Goal: Navigation & Orientation: Find specific page/section

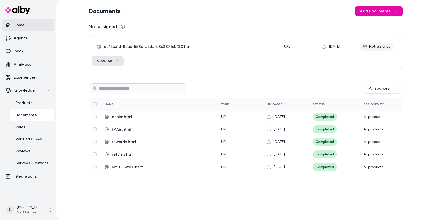
click at [20, 28] on p "Home" at bounding box center [19, 25] width 11 height 6
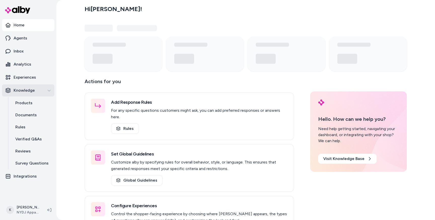
click at [50, 93] on div "Knowledge" at bounding box center [28, 91] width 45 height 6
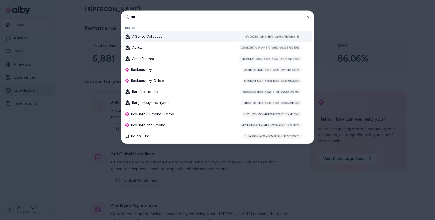
type input "****"
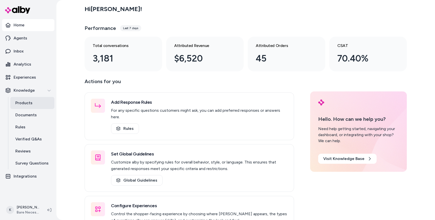
click at [31, 102] on p "Products" at bounding box center [23, 103] width 17 height 6
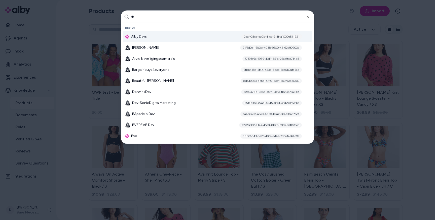
type input "***"
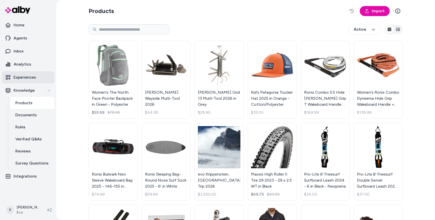
click at [20, 78] on p "Experiences" at bounding box center [25, 77] width 22 height 6
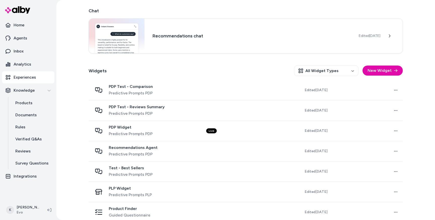
scroll to position [96, 0]
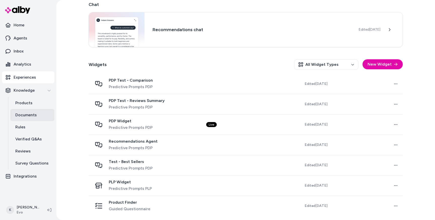
click at [28, 118] on p "Documents" at bounding box center [25, 115] width 21 height 6
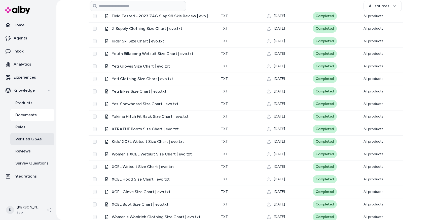
scroll to position [106, 0]
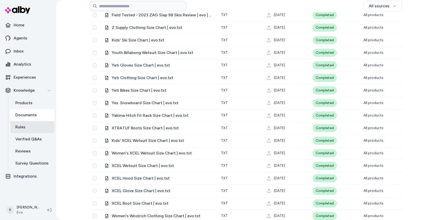
click at [25, 127] on link "Rules" at bounding box center [32, 127] width 44 height 12
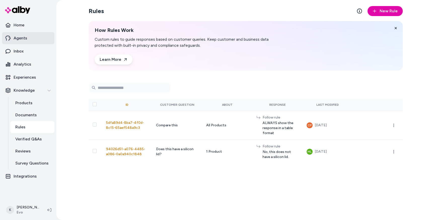
click at [23, 37] on p "Agents" at bounding box center [21, 38] width 14 height 6
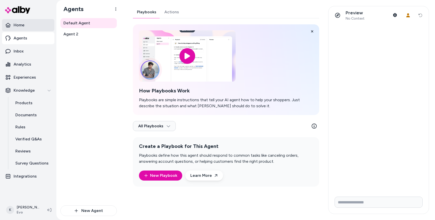
click at [20, 26] on p "Home" at bounding box center [19, 25] width 11 height 6
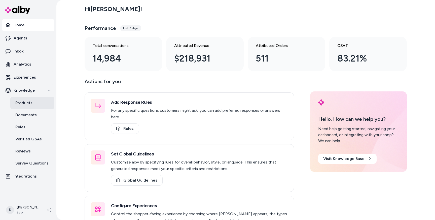
click at [23, 106] on link "Products" at bounding box center [32, 103] width 44 height 12
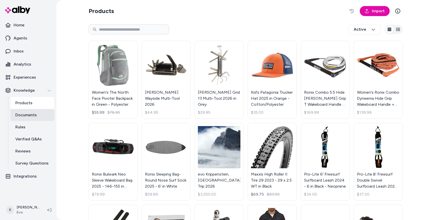
click at [23, 116] on p "Documents" at bounding box center [25, 115] width 21 height 6
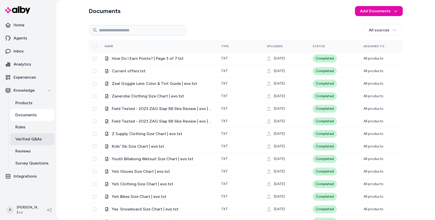
click at [24, 143] on link "Verified Q&As" at bounding box center [32, 139] width 44 height 12
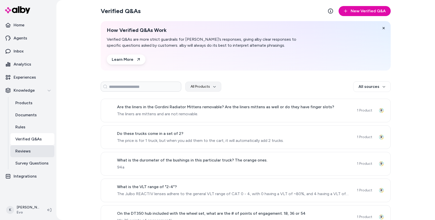
click at [27, 151] on p "Reviews" at bounding box center [22, 151] width 15 height 6
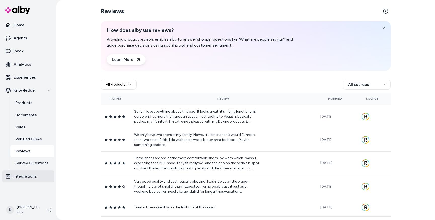
click at [15, 182] on link "Integrations" at bounding box center [28, 177] width 52 height 12
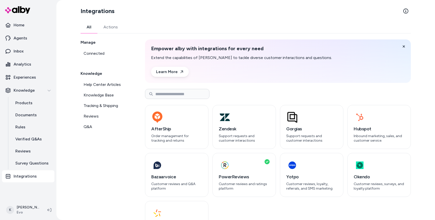
click at [100, 59] on div "Manage Connected Knowledge Help Center Articles Knowledge Base Tracking & Shipp…" at bounding box center [106, 142] width 52 height 206
click at [100, 55] on span "Connected" at bounding box center [93, 54] width 21 height 6
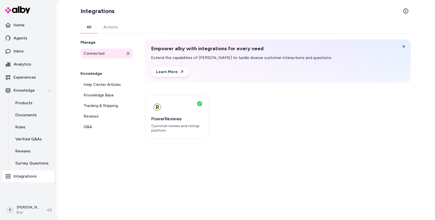
click at [127, 54] on icon at bounding box center [128, 54] width 4 height 4
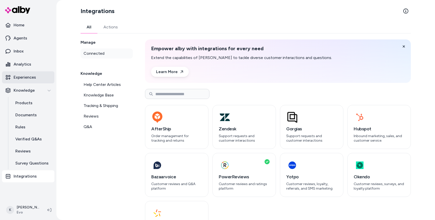
click at [24, 75] on p "Experiences" at bounding box center [25, 77] width 22 height 6
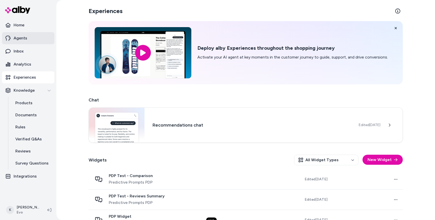
click at [21, 36] on p "Agents" at bounding box center [21, 38] width 14 height 6
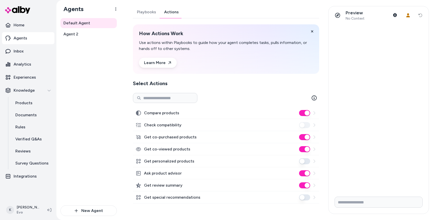
click at [167, 13] on link "Actions" at bounding box center [171, 12] width 23 height 12
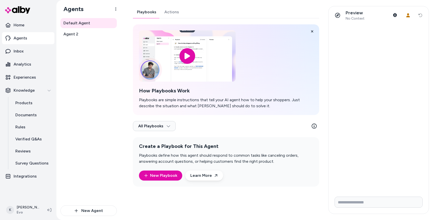
click at [144, 13] on link "Playbooks" at bounding box center [146, 12] width 27 height 12
click at [88, 35] on link "Agent 2" at bounding box center [88, 34] width 56 height 10
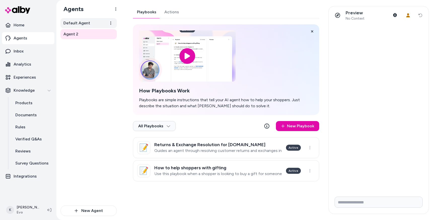
click at [88, 26] on link "Default Agent" at bounding box center [88, 23] width 56 height 10
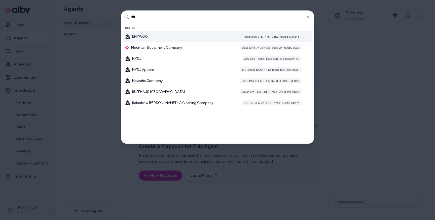
type input "****"
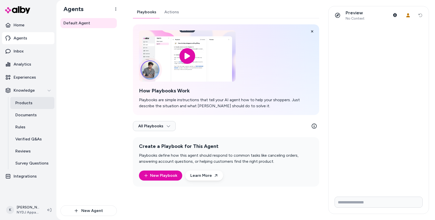
click at [27, 105] on p "Products" at bounding box center [23, 103] width 17 height 6
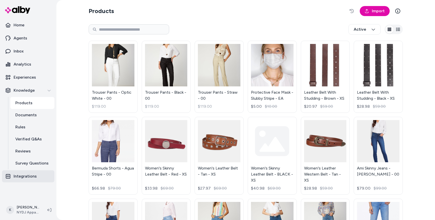
click at [25, 172] on link "Integrations" at bounding box center [28, 177] width 52 height 12
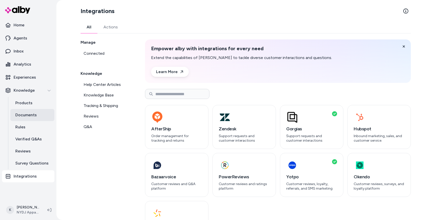
click at [28, 116] on p "Documents" at bounding box center [25, 115] width 21 height 6
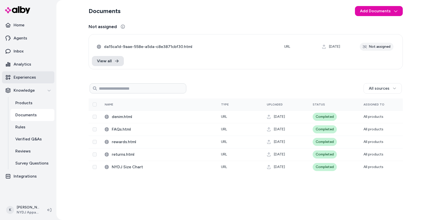
click at [22, 79] on p "Experiences" at bounding box center [25, 77] width 22 height 6
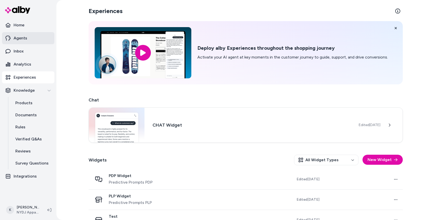
click at [17, 44] on link "Agents" at bounding box center [28, 38] width 52 height 12
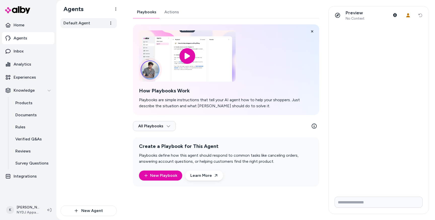
click at [82, 23] on span "Default Agent" at bounding box center [76, 23] width 27 height 6
click at [166, 9] on link "Actions" at bounding box center [171, 12] width 23 height 12
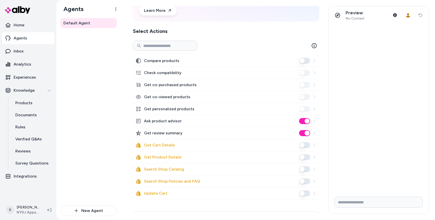
scroll to position [88, 0]
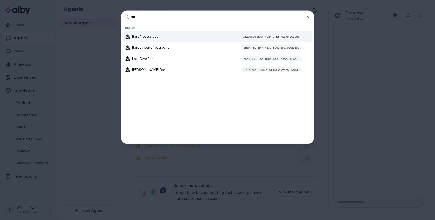
type input "****"
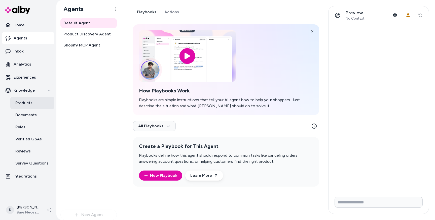
click at [25, 103] on p "Products" at bounding box center [23, 103] width 17 height 6
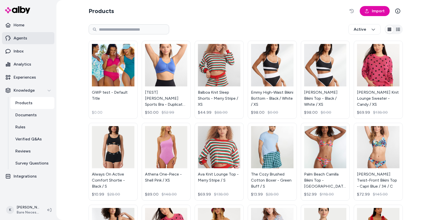
click at [20, 39] on p "Agents" at bounding box center [21, 38] width 14 height 6
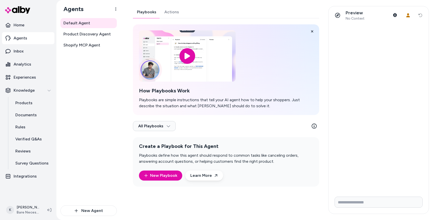
click at [171, 15] on link "Actions" at bounding box center [171, 12] width 23 height 12
click at [147, 9] on link "Playbooks" at bounding box center [146, 12] width 27 height 12
click at [89, 35] on span "Product Discovery Agent" at bounding box center [86, 34] width 47 height 6
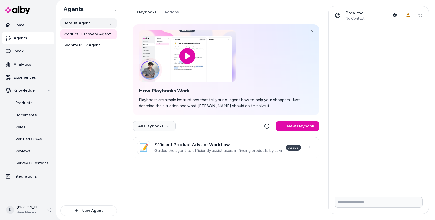
click at [84, 22] on span "Default Agent" at bounding box center [76, 23] width 27 height 6
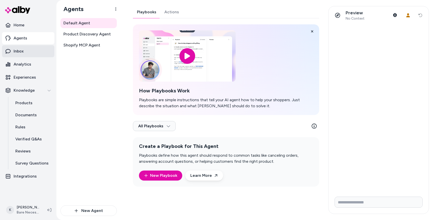
click at [23, 51] on p "Inbox" at bounding box center [19, 51] width 10 height 6
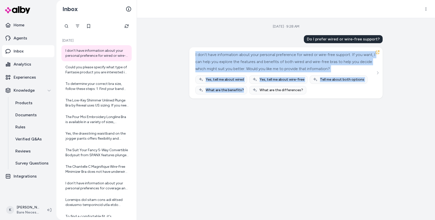
click at [208, 99] on div "Sep 18, 2025 · 9:28 AM Do I prefer wired or wire-free support? I don't have inf…" at bounding box center [286, 119] width 298 height 202
click at [210, 100] on div "Sep 18, 2025 · 9:28 AM Do I prefer wired or wire-free support? I don't have inf…" at bounding box center [286, 119] width 298 height 202
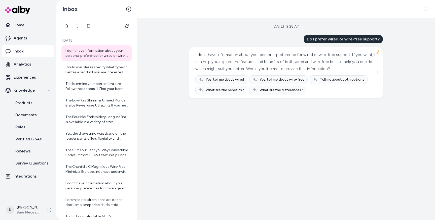
click at [205, 117] on div "Sep 18, 2025 · 9:28 AM Do I prefer wired or wire-free support? I don't have inf…" at bounding box center [286, 119] width 298 height 202
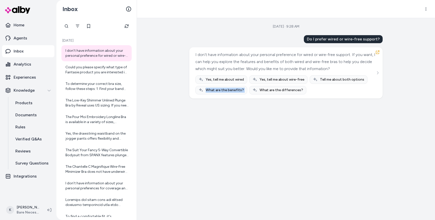
click at [205, 117] on div "Sep 18, 2025 · 9:28 AM Do I prefer wired or wire-free support? I don't have inf…" at bounding box center [286, 119] width 298 height 202
click at [146, 62] on div "Sep 18, 2025 · 9:28 AM Do I prefer wired or wire-free support? I don't have inf…" at bounding box center [286, 119] width 298 height 202
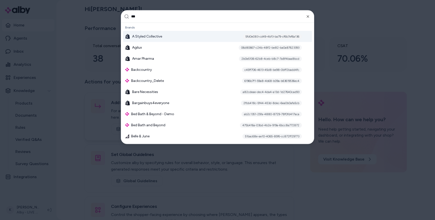
type input "****"
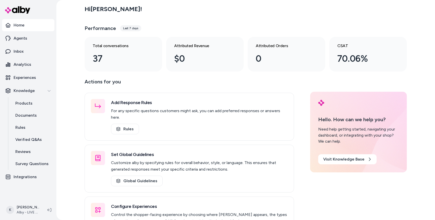
click at [397, 194] on div "Actions for you Add Response Rules For any specific questions customers might a…" at bounding box center [245, 160] width 322 height 166
